Goal: Task Accomplishment & Management: Use online tool/utility

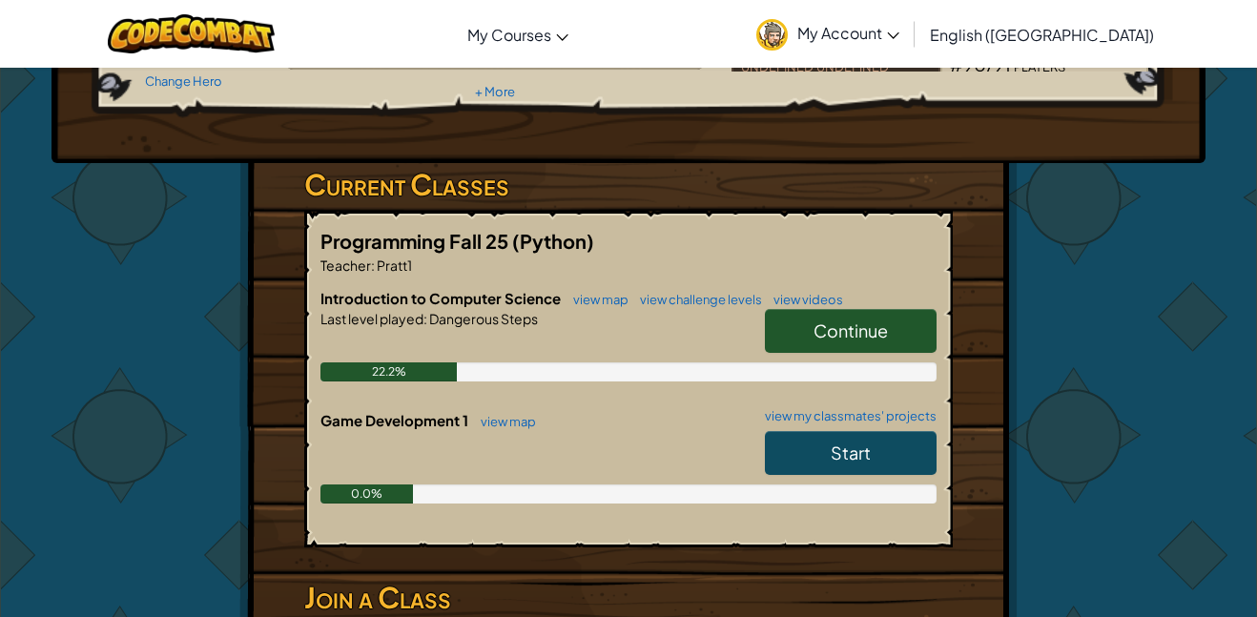
scroll to position [229, 0]
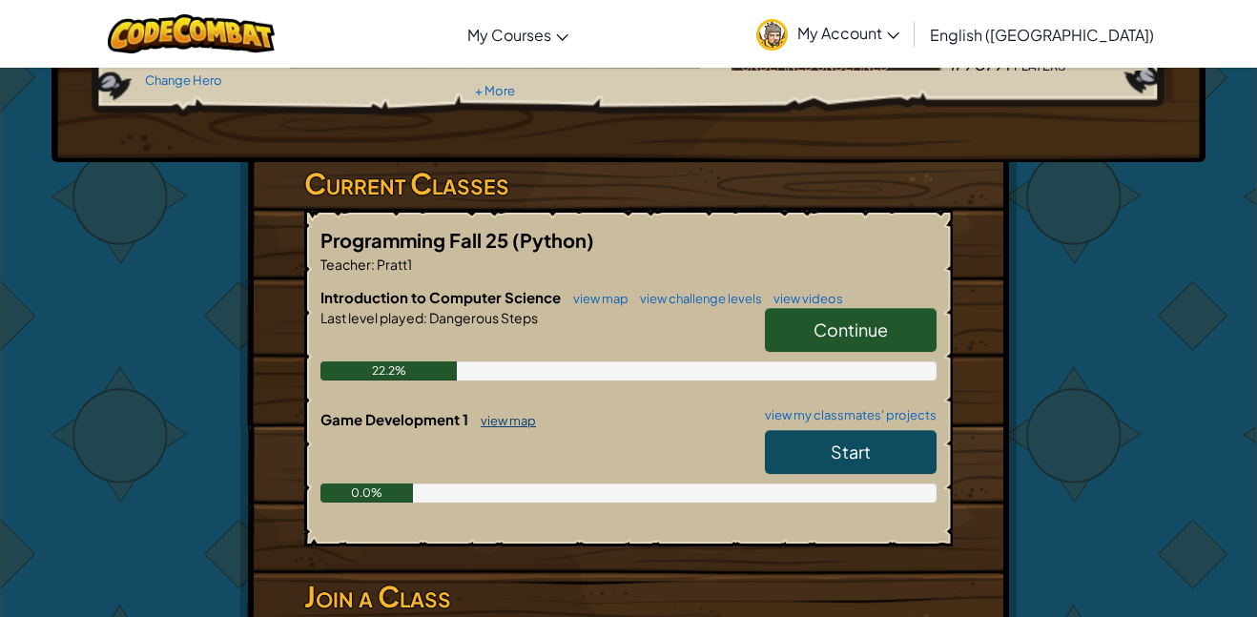
click at [513, 420] on link "view map" at bounding box center [503, 420] width 65 height 15
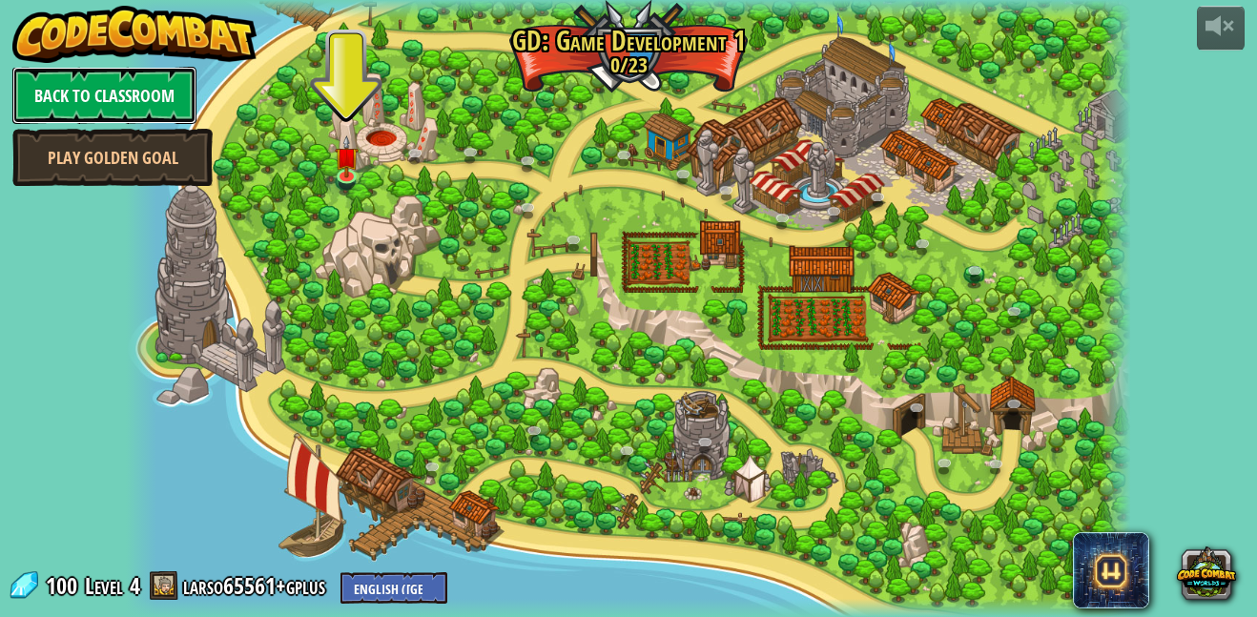
click at [80, 83] on link "Back to Classroom" at bounding box center [104, 95] width 184 height 57
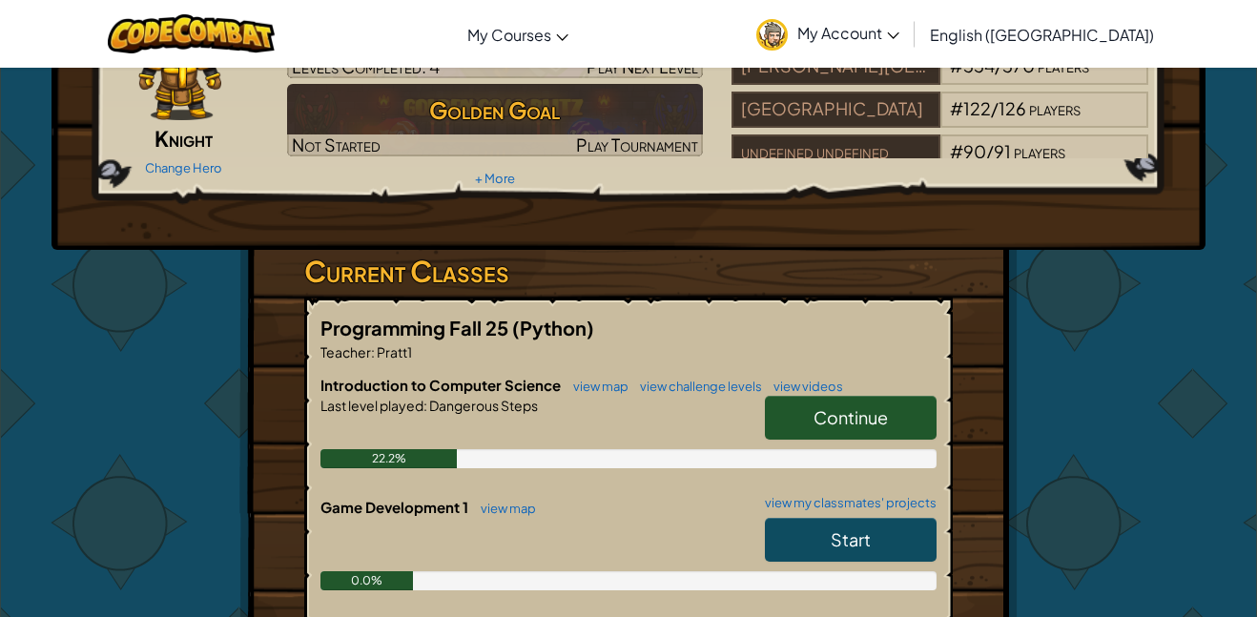
scroll to position [159, 0]
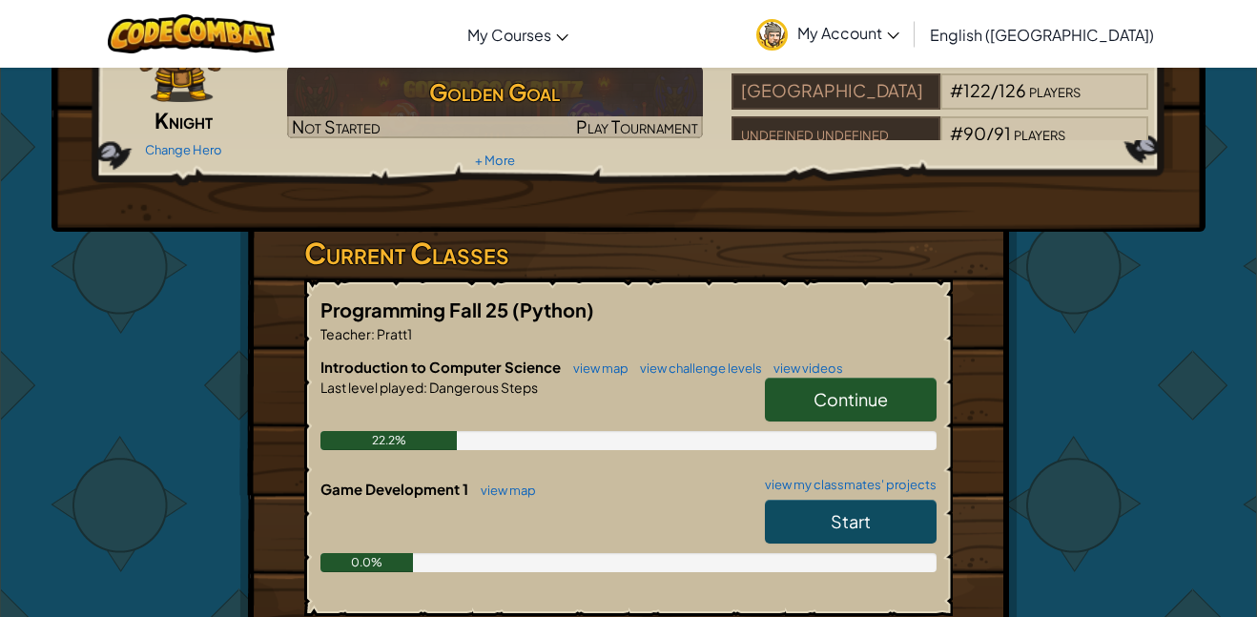
click at [859, 410] on link "Continue" at bounding box center [851, 400] width 172 height 44
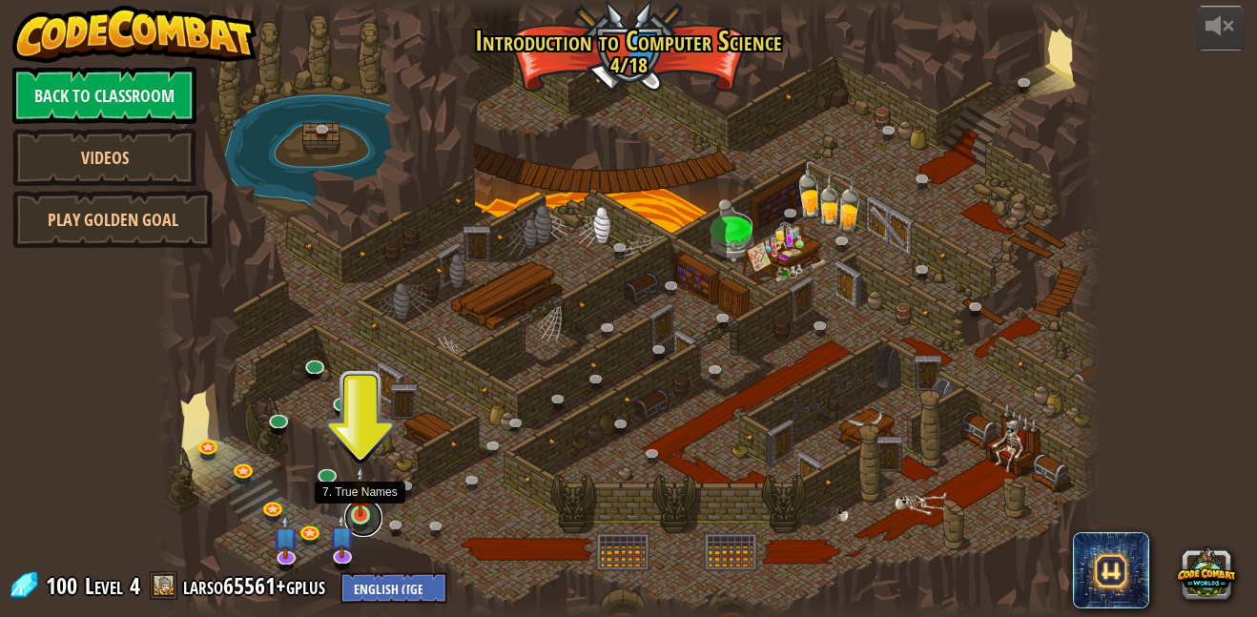
click at [364, 520] on link at bounding box center [363, 518] width 38 height 38
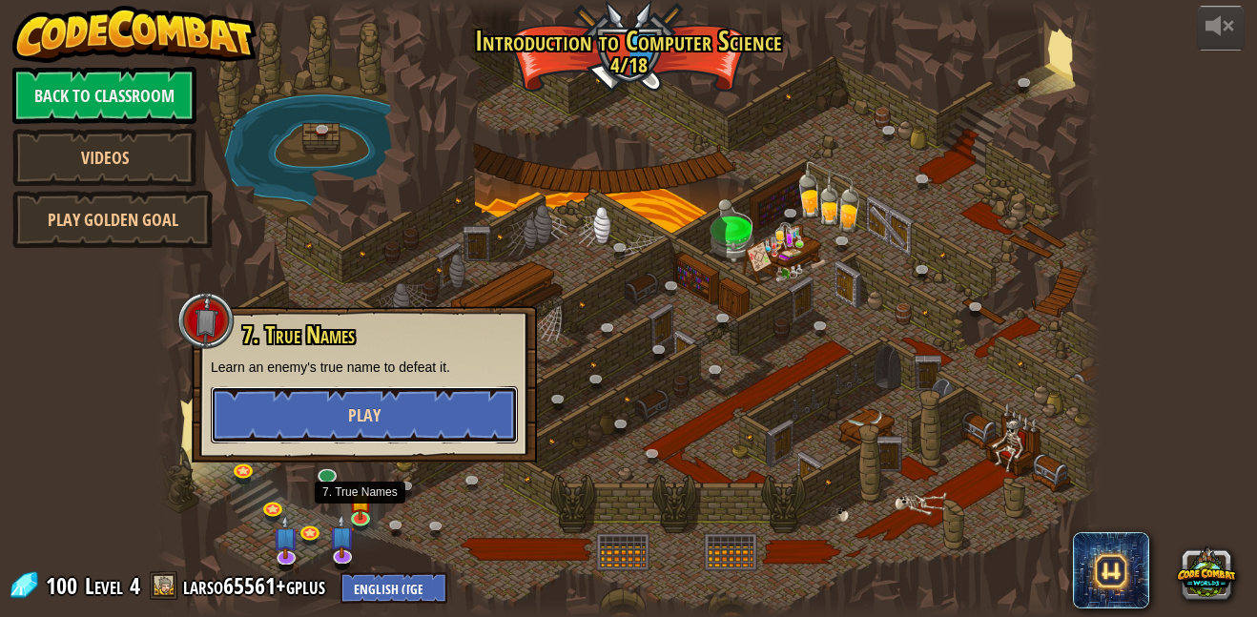
click at [333, 404] on button "Play" at bounding box center [364, 414] width 307 height 57
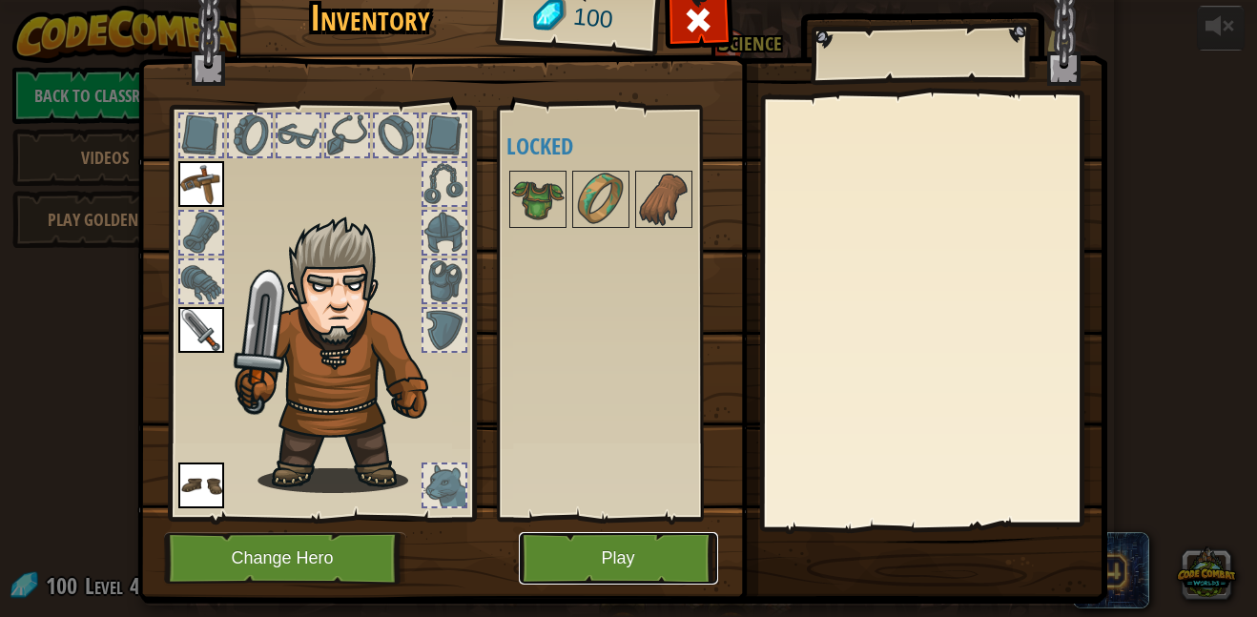
click at [557, 552] on button "Play" at bounding box center [618, 558] width 199 height 52
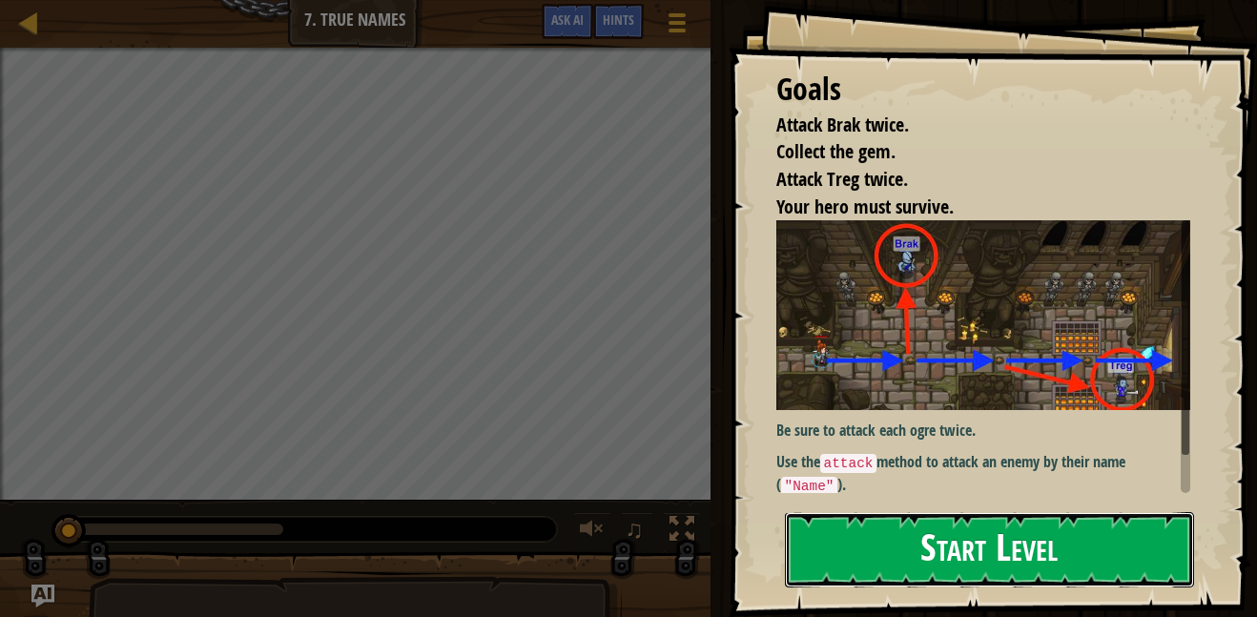
click at [939, 581] on button "Start Level" at bounding box center [989, 549] width 409 height 75
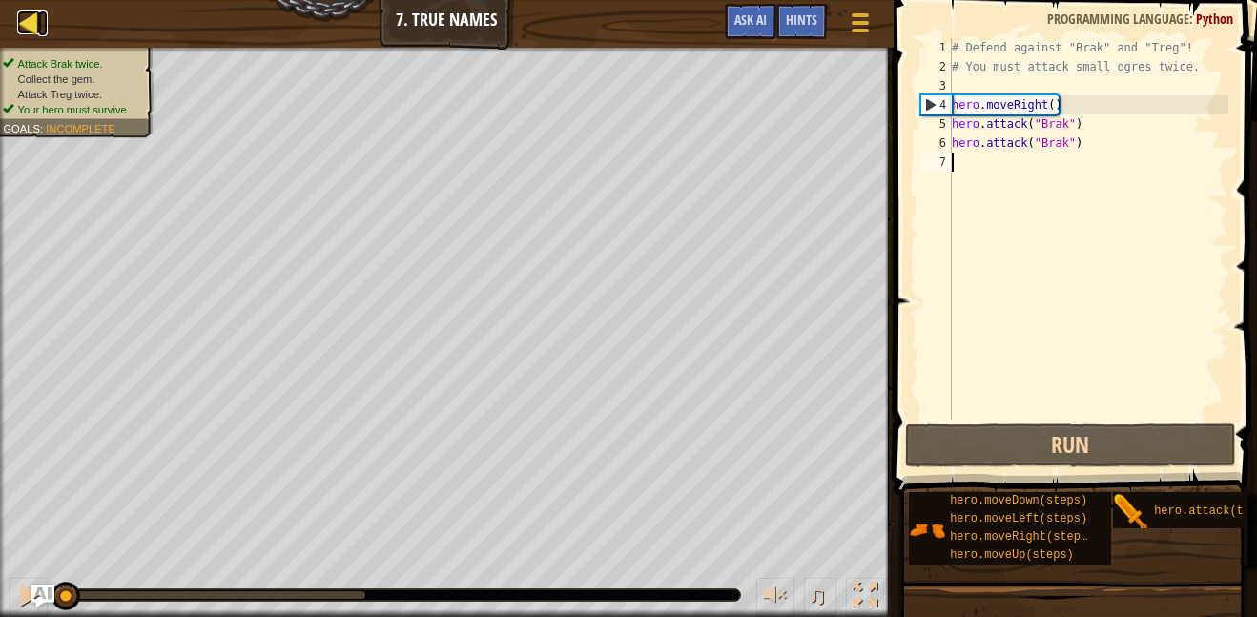
click at [28, 33] on div at bounding box center [29, 22] width 24 height 24
